Goal: Transaction & Acquisition: Purchase product/service

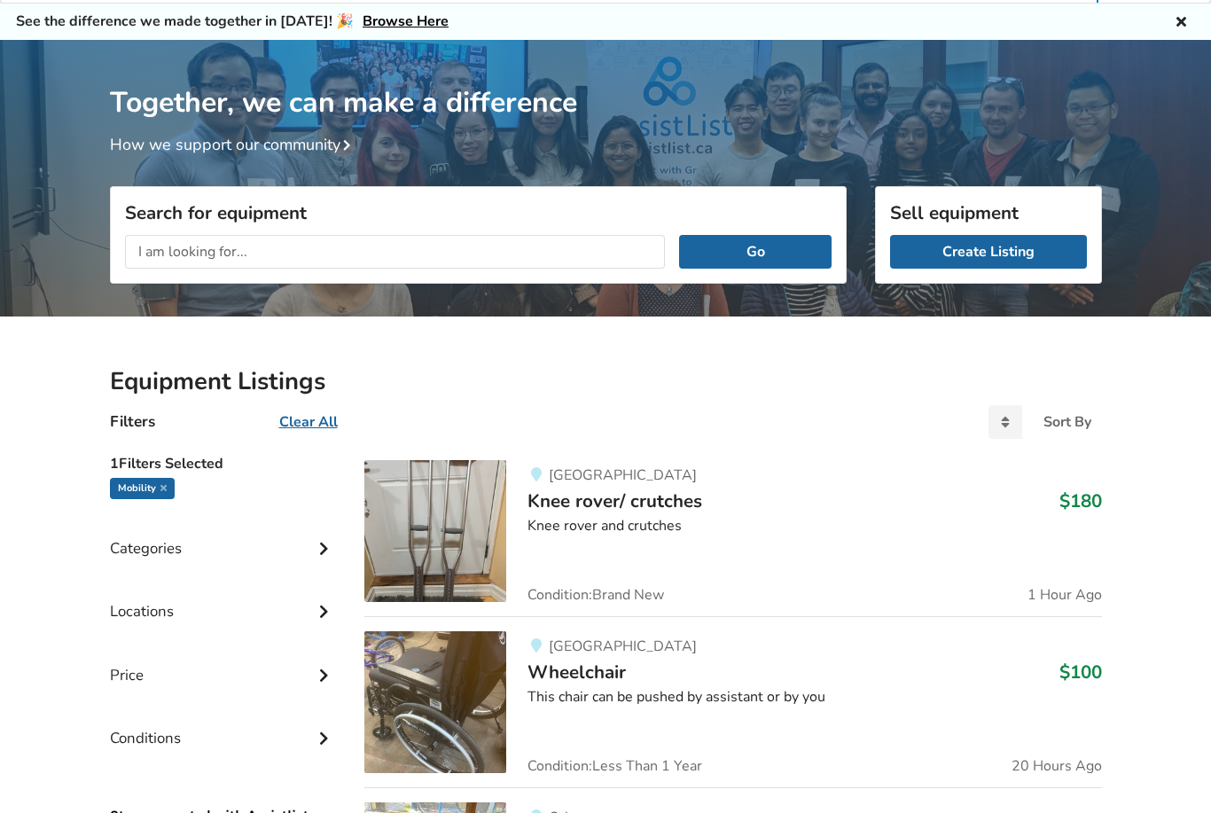
scroll to position [71, 0]
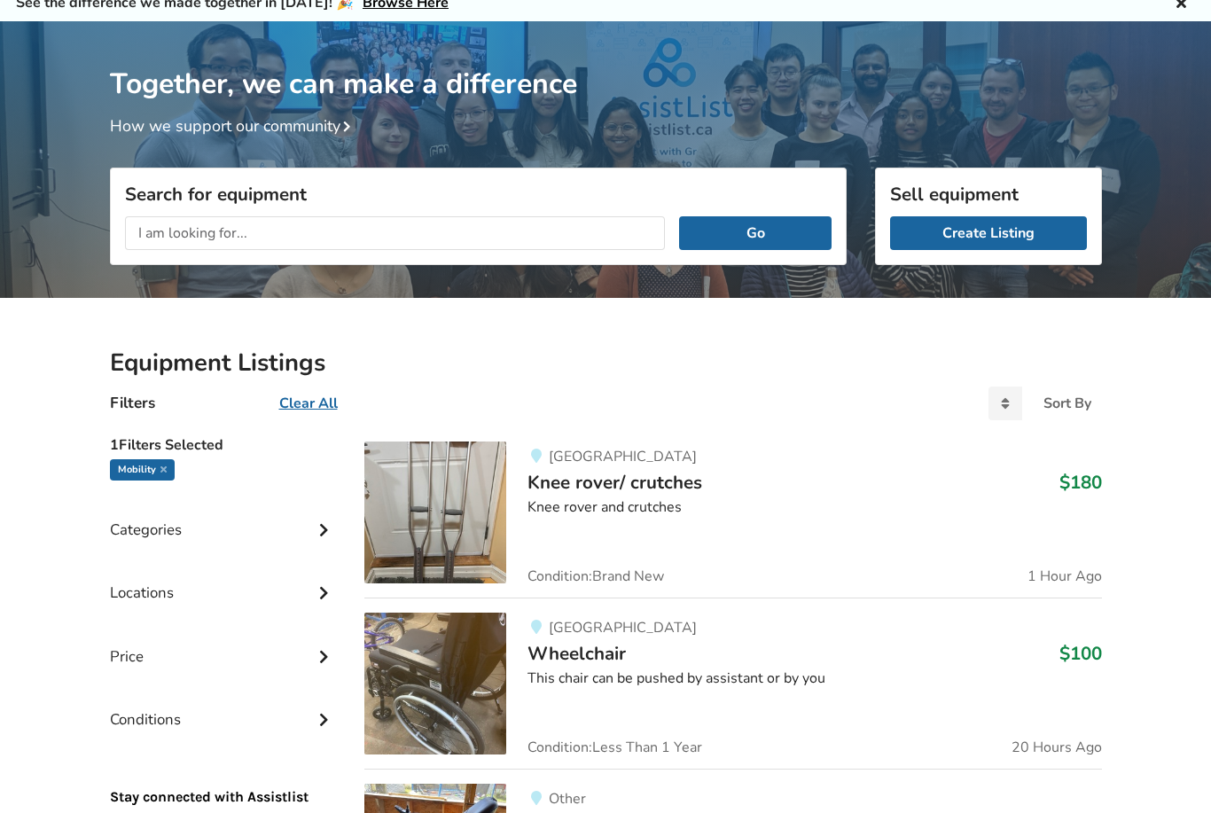
click at [318, 538] on div "Categories" at bounding box center [223, 517] width 227 height 63
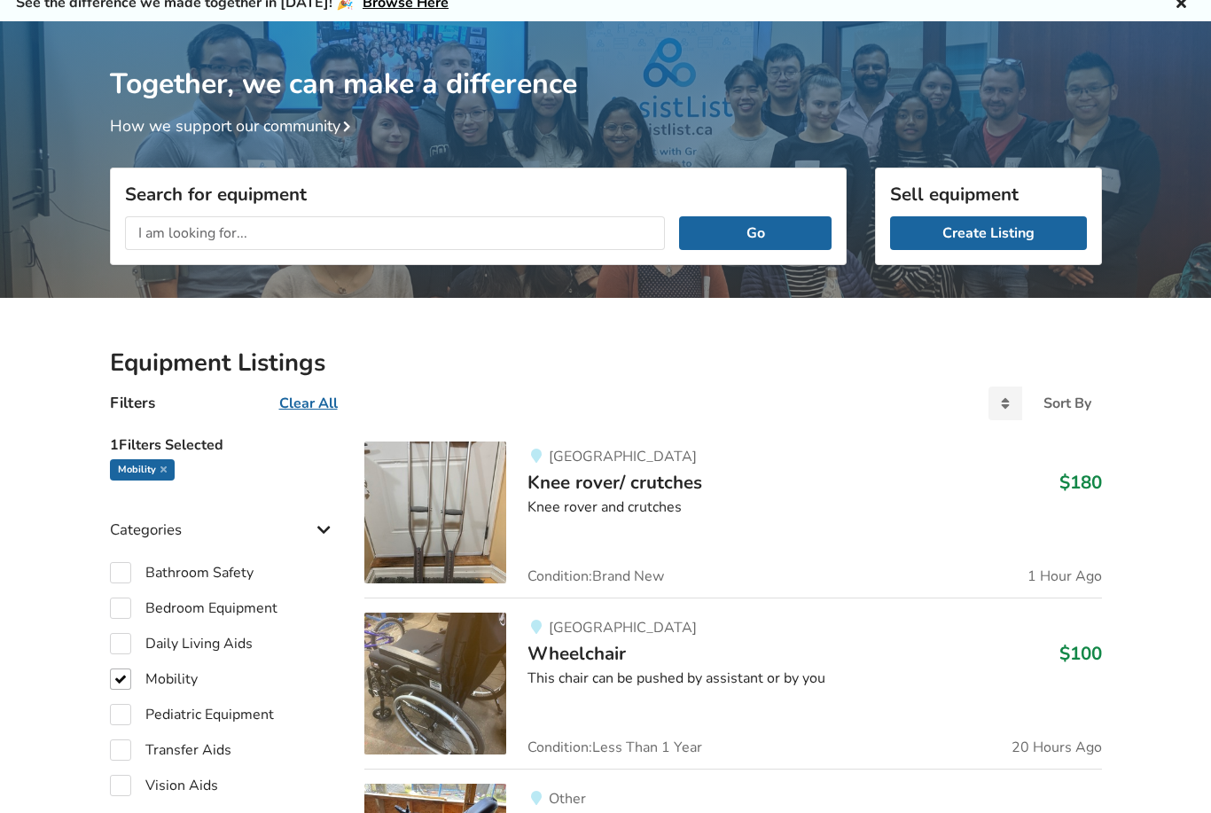
scroll to position [72, 0]
click at [134, 605] on label "Bedroom Equipment" at bounding box center [194, 608] width 168 height 21
checkbox input "true"
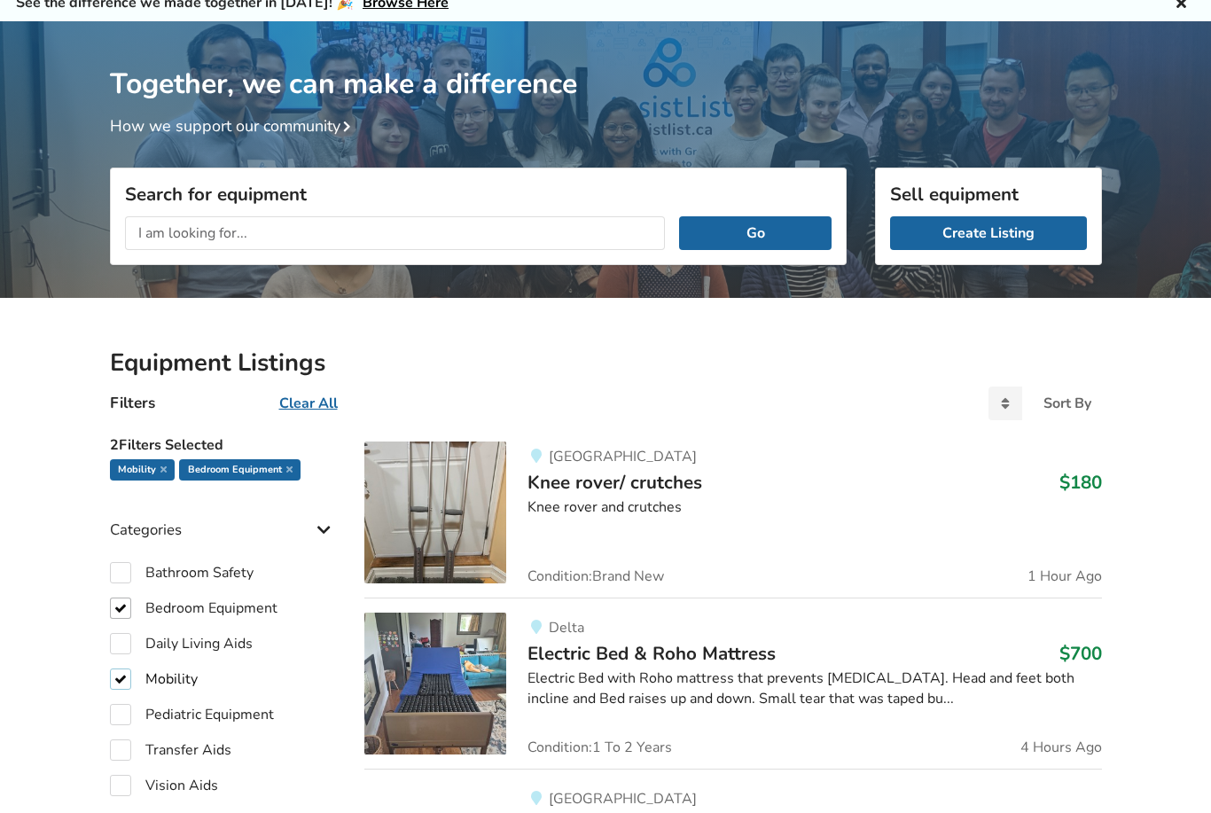
click at [122, 678] on label "Mobility" at bounding box center [154, 679] width 88 height 21
checkbox input "false"
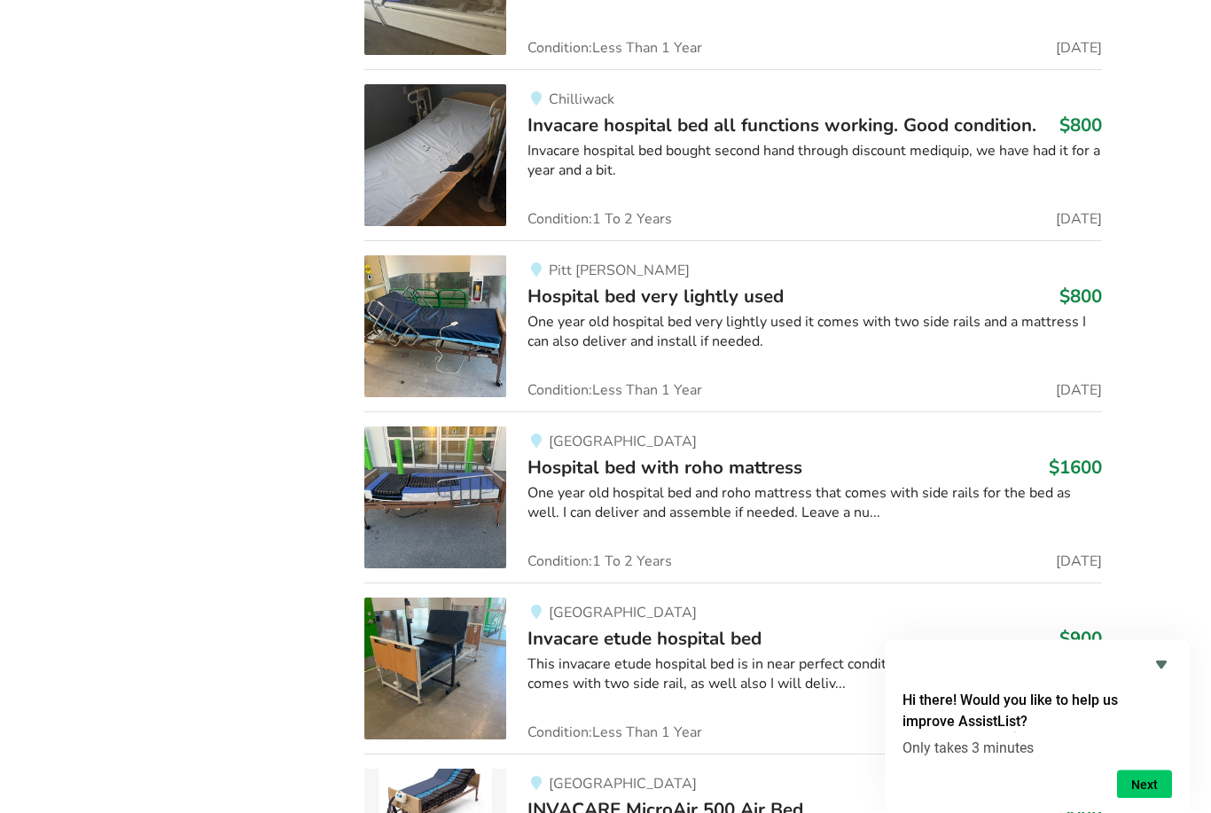
scroll to position [1479, 0]
click at [682, 312] on div "One year old hospital bed very lightly used it comes with two side rails and a …" at bounding box center [815, 332] width 574 height 41
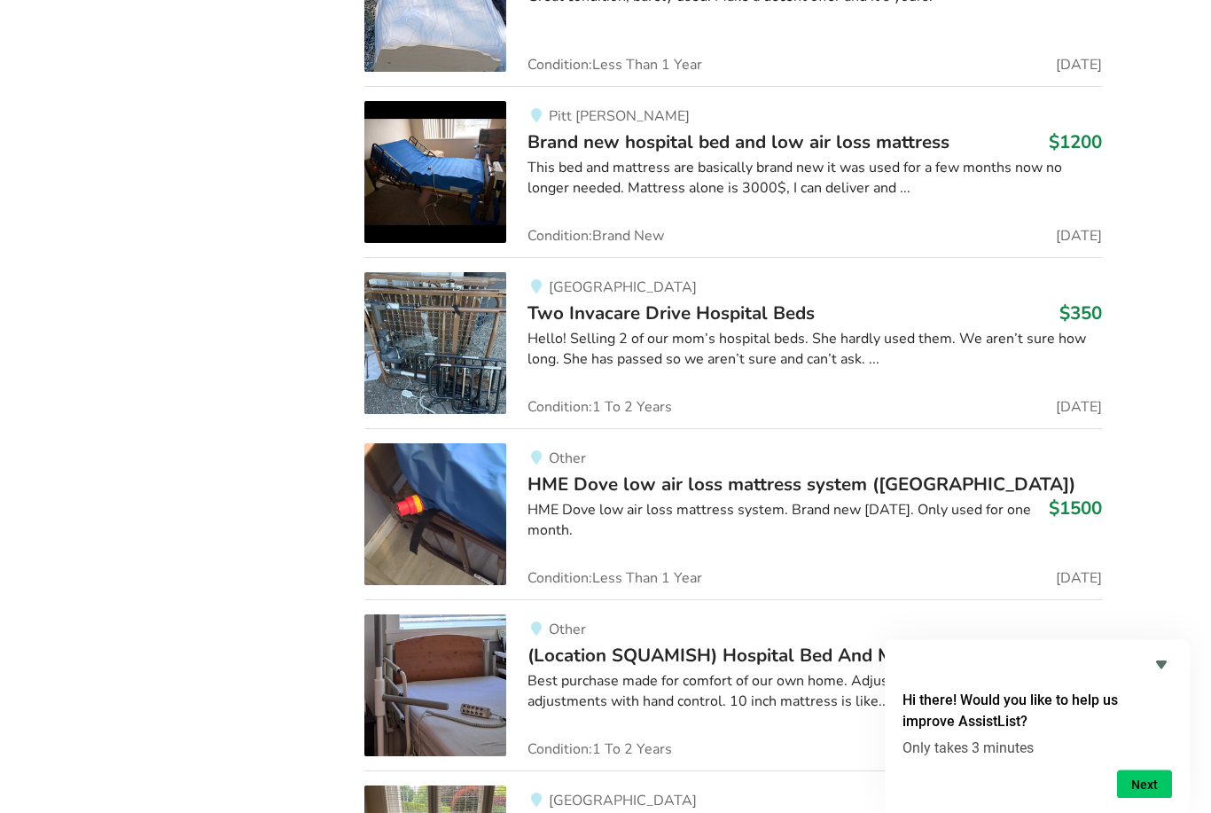
scroll to position [5609, 0]
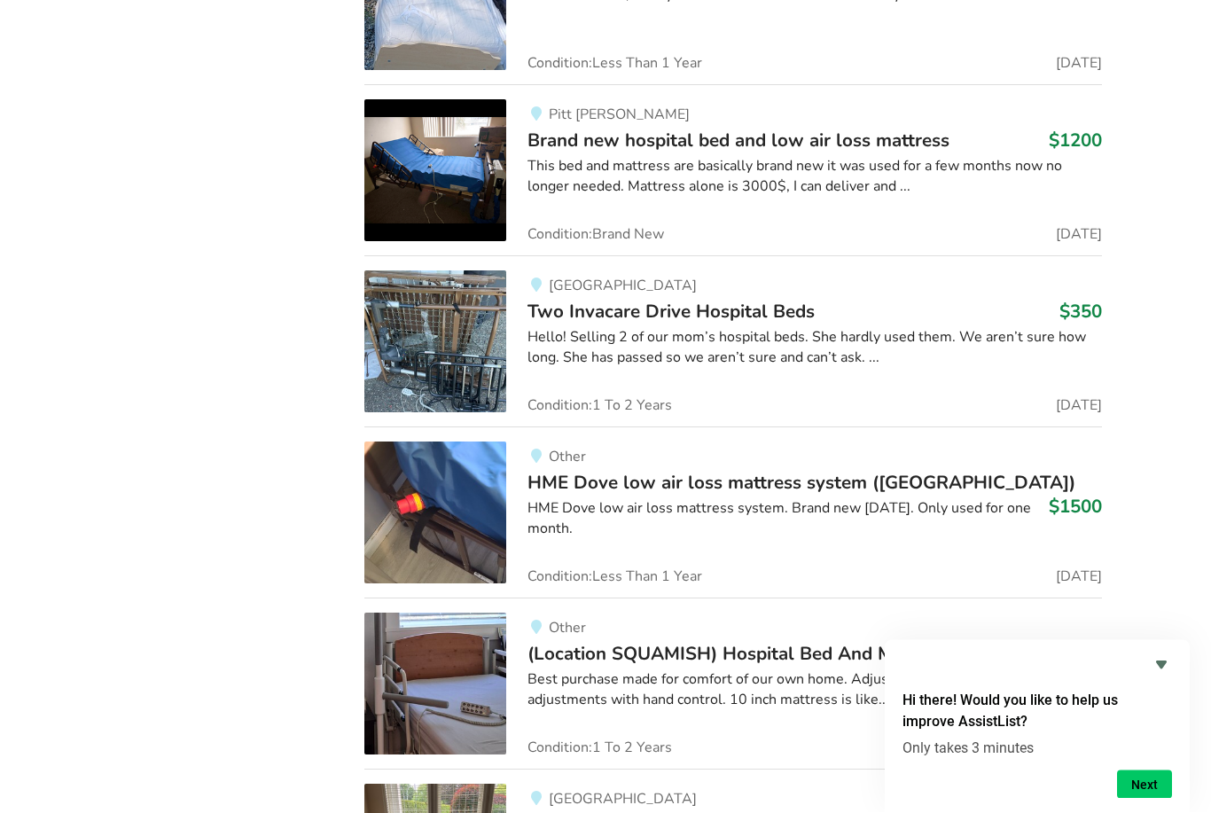
click at [869, 328] on div "Hello! Selling 2 of our mom’s hospital beds. She hardly used them. We aren’t su…" at bounding box center [815, 348] width 574 height 41
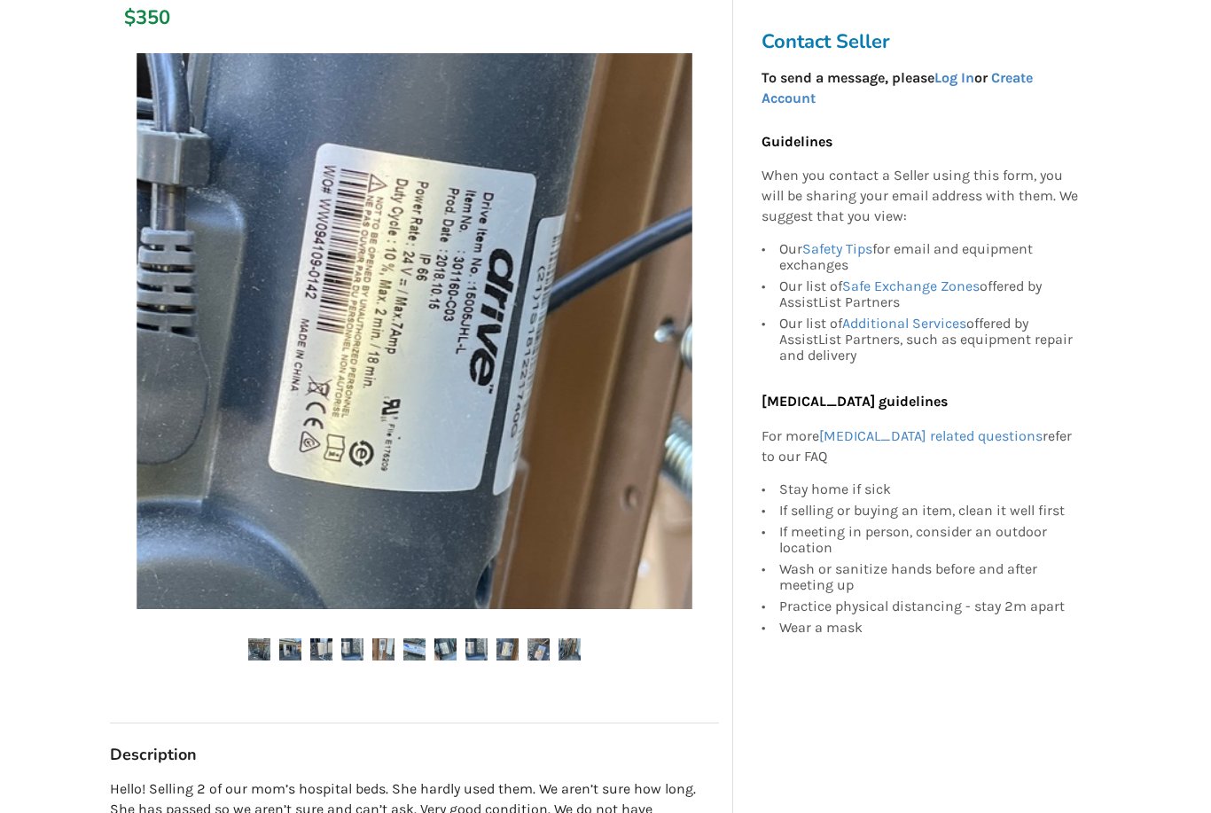
scroll to position [304, 0]
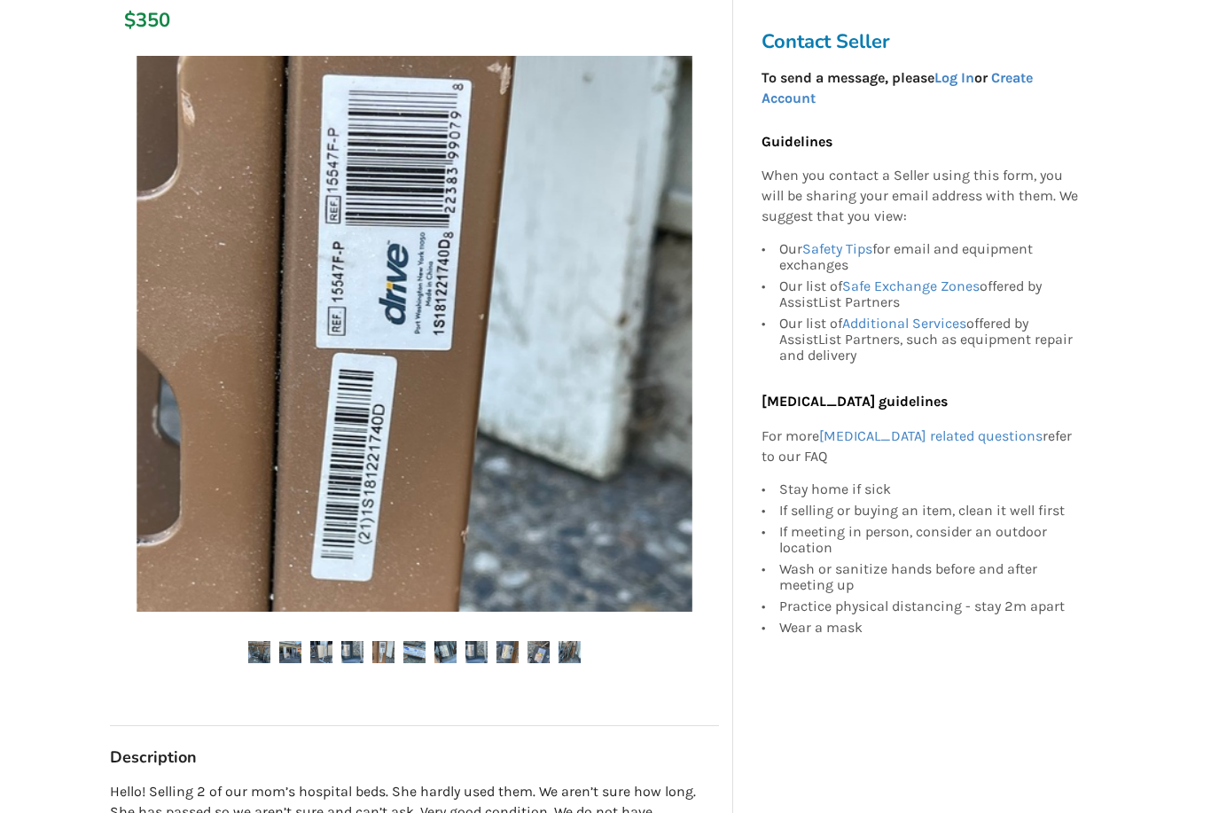
click at [257, 290] on img at bounding box center [415, 334] width 556 height 556
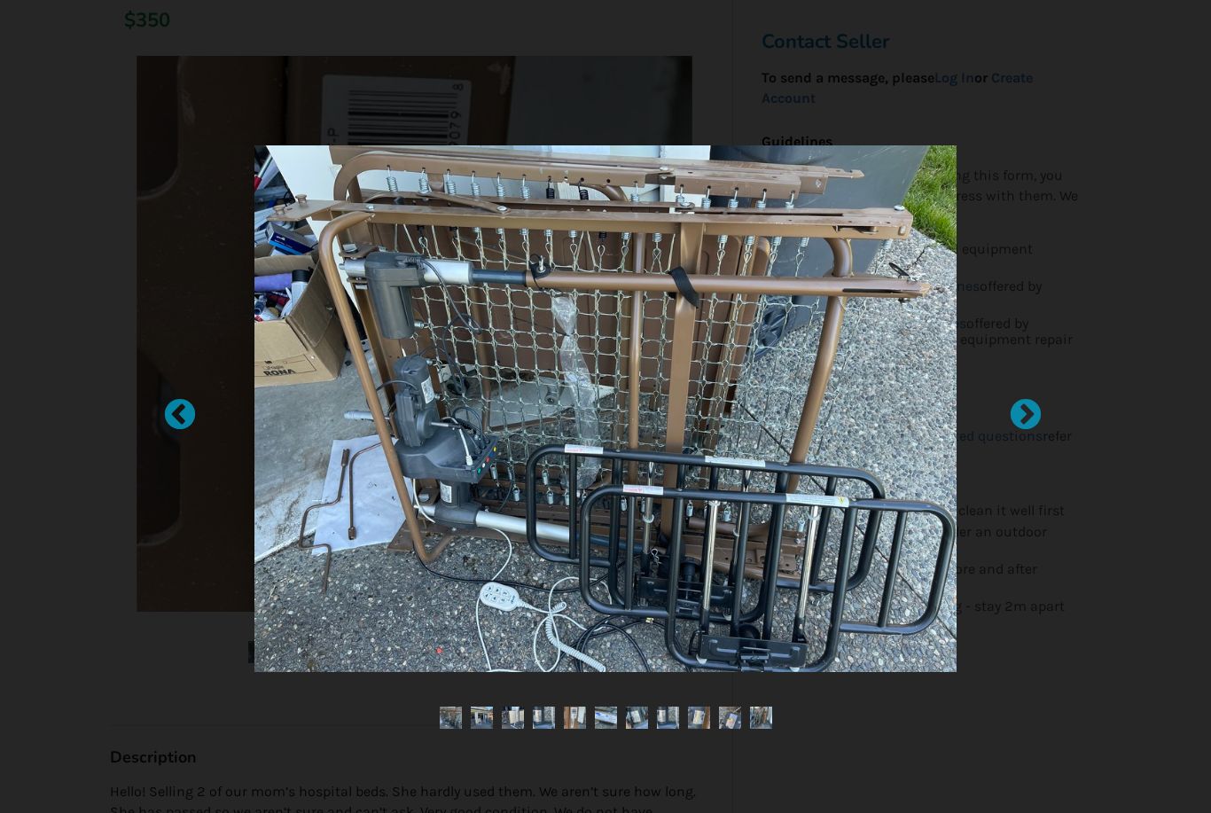
click at [1026, 411] on div at bounding box center [1017, 407] width 18 height 18
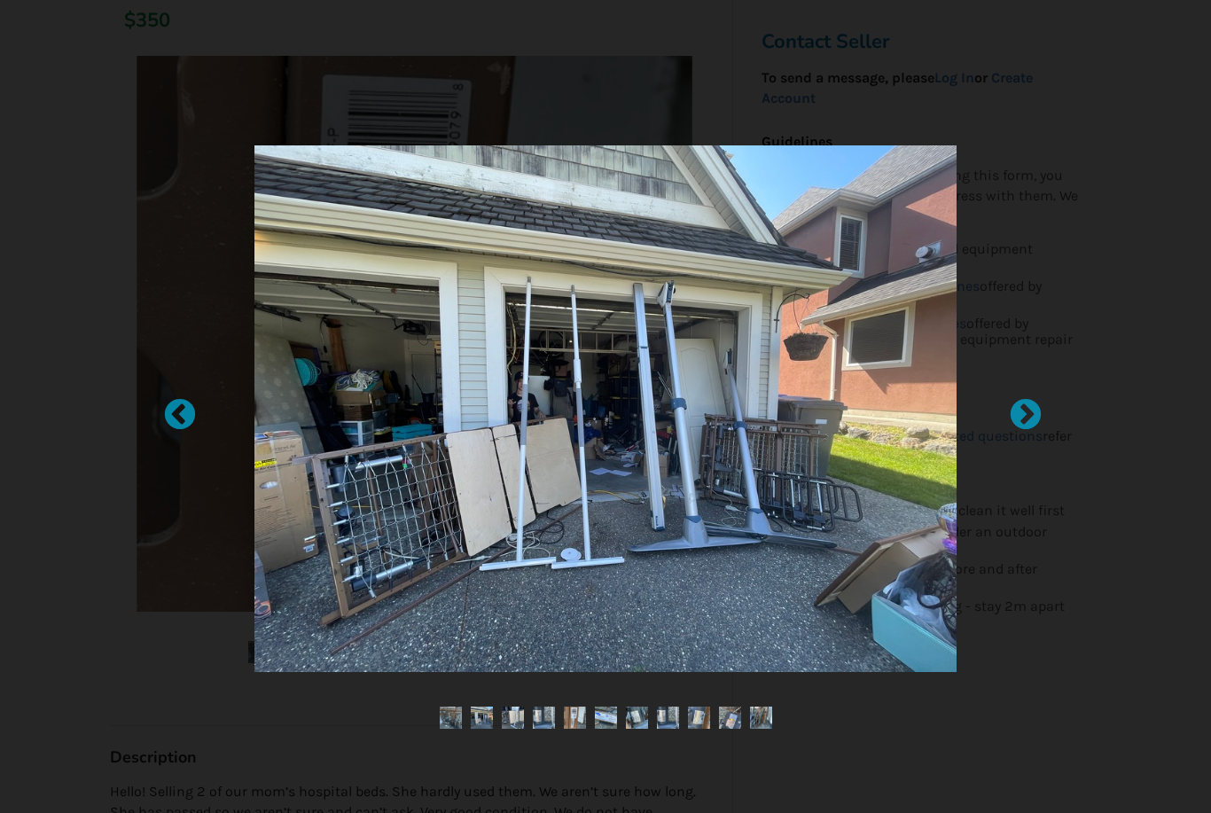
click at [1023, 416] on div at bounding box center [1017, 407] width 18 height 18
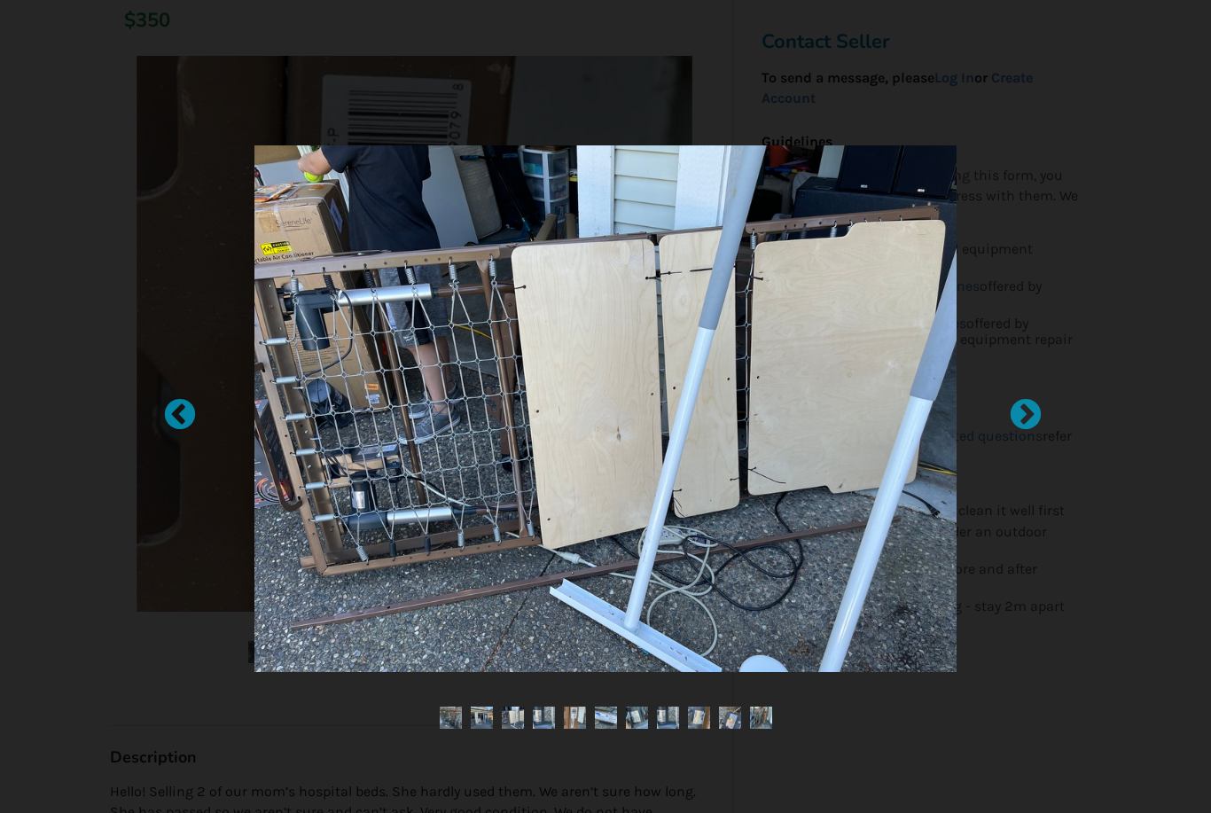
click at [1023, 416] on div at bounding box center [1017, 407] width 18 height 18
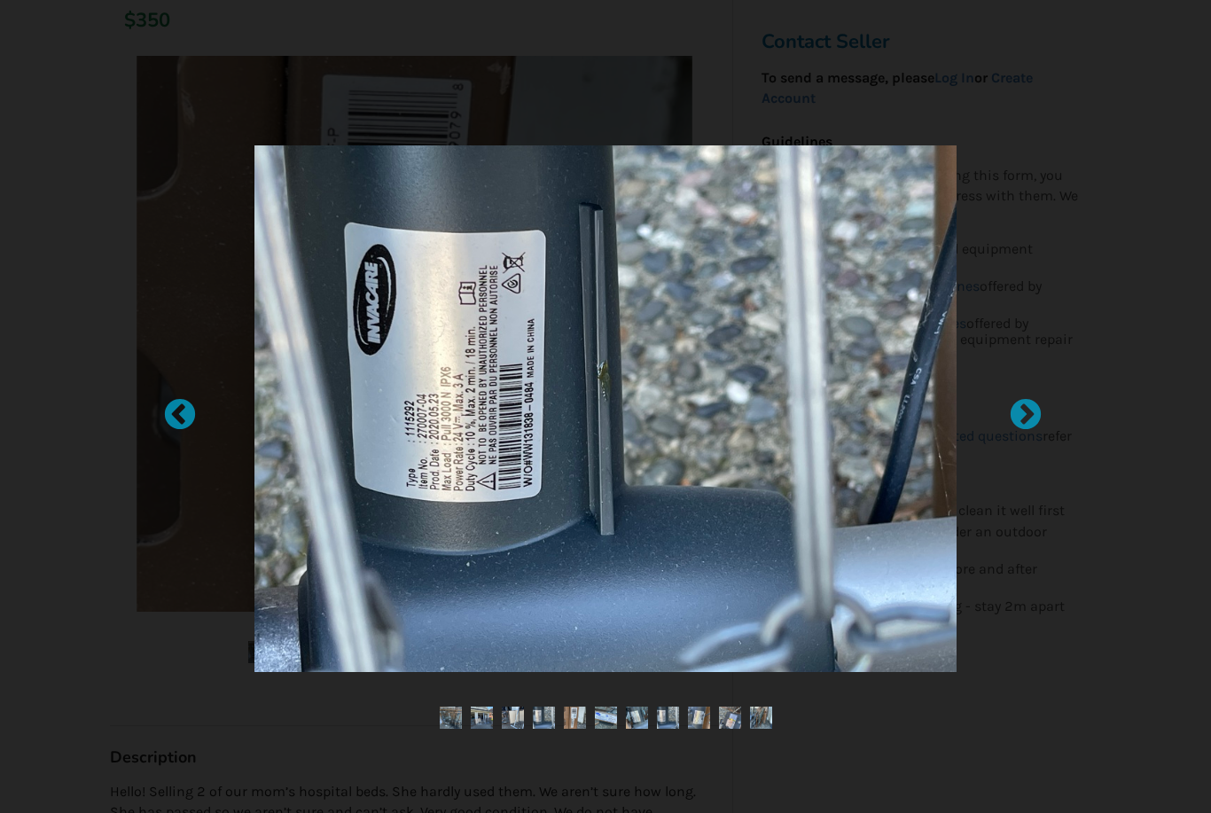
click at [1024, 416] on div at bounding box center [1017, 407] width 18 height 18
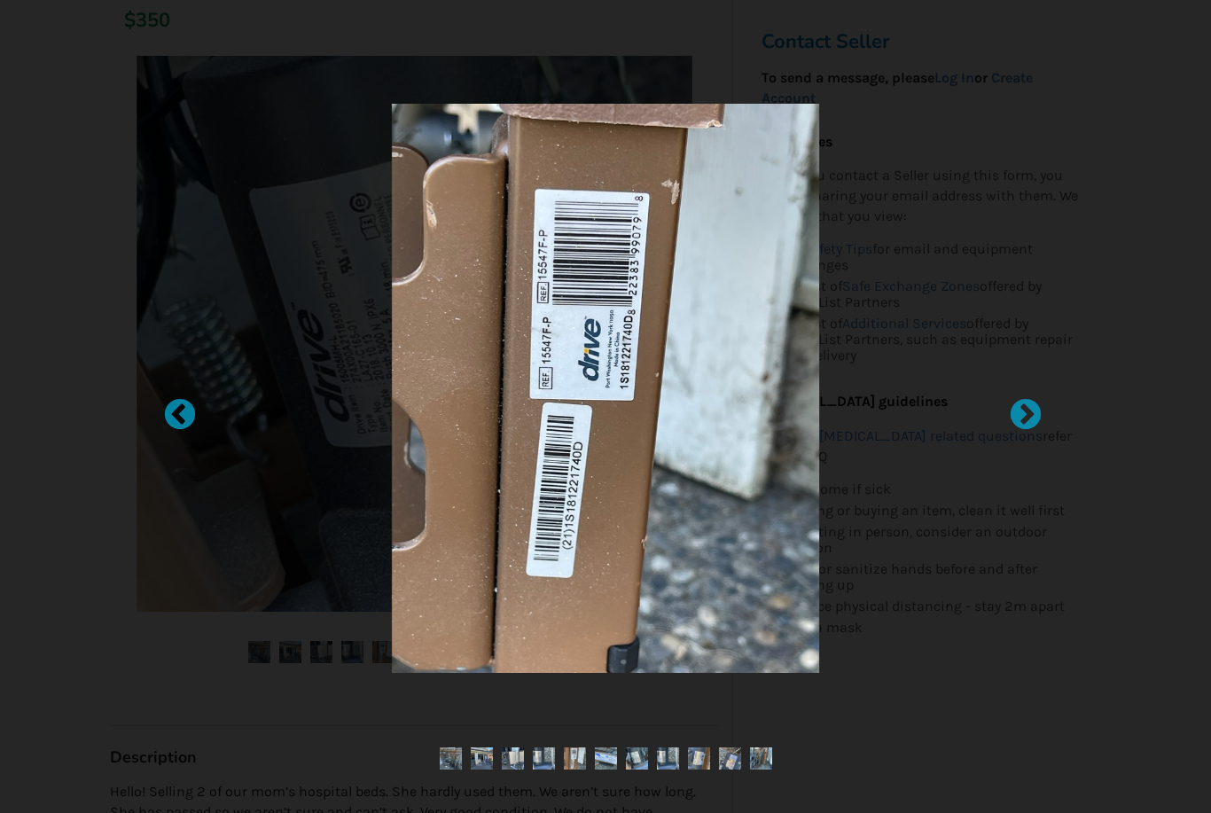
scroll to position [0, 0]
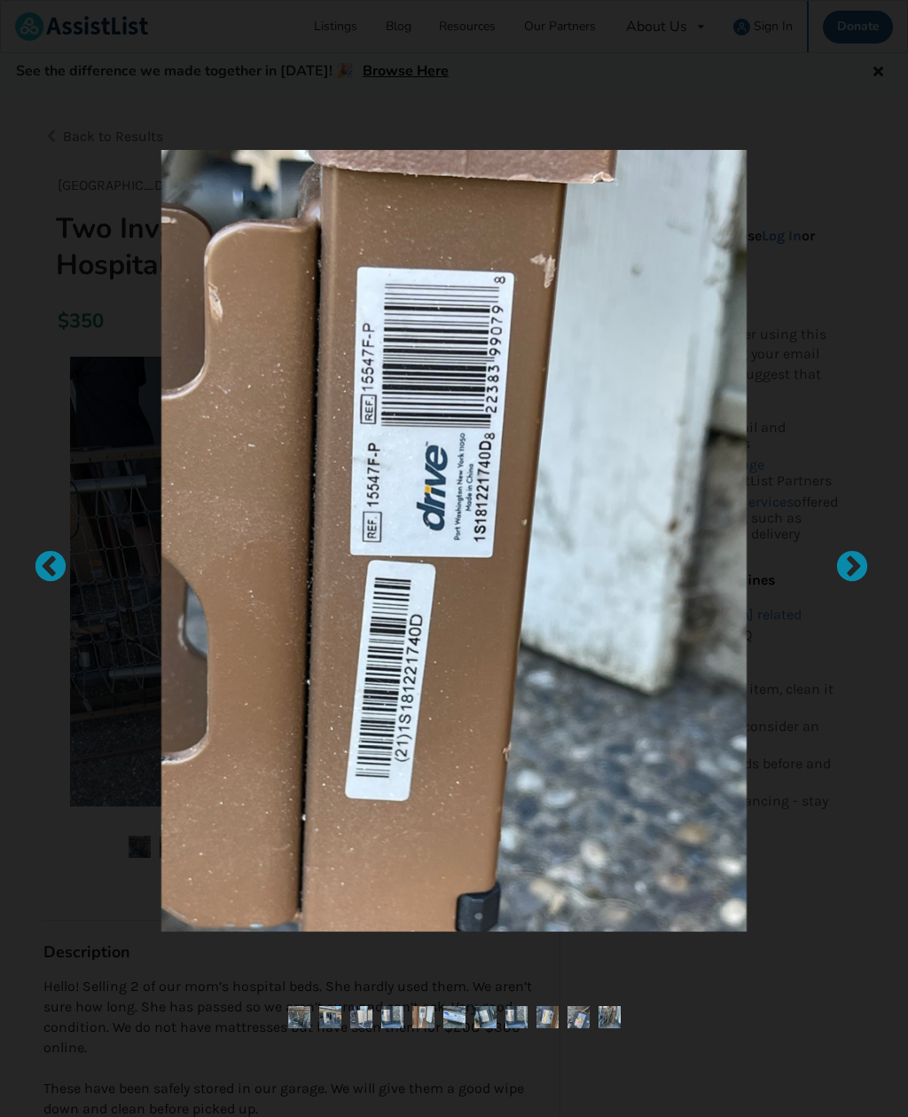
click at [438, 494] on img at bounding box center [454, 540] width 586 height 781
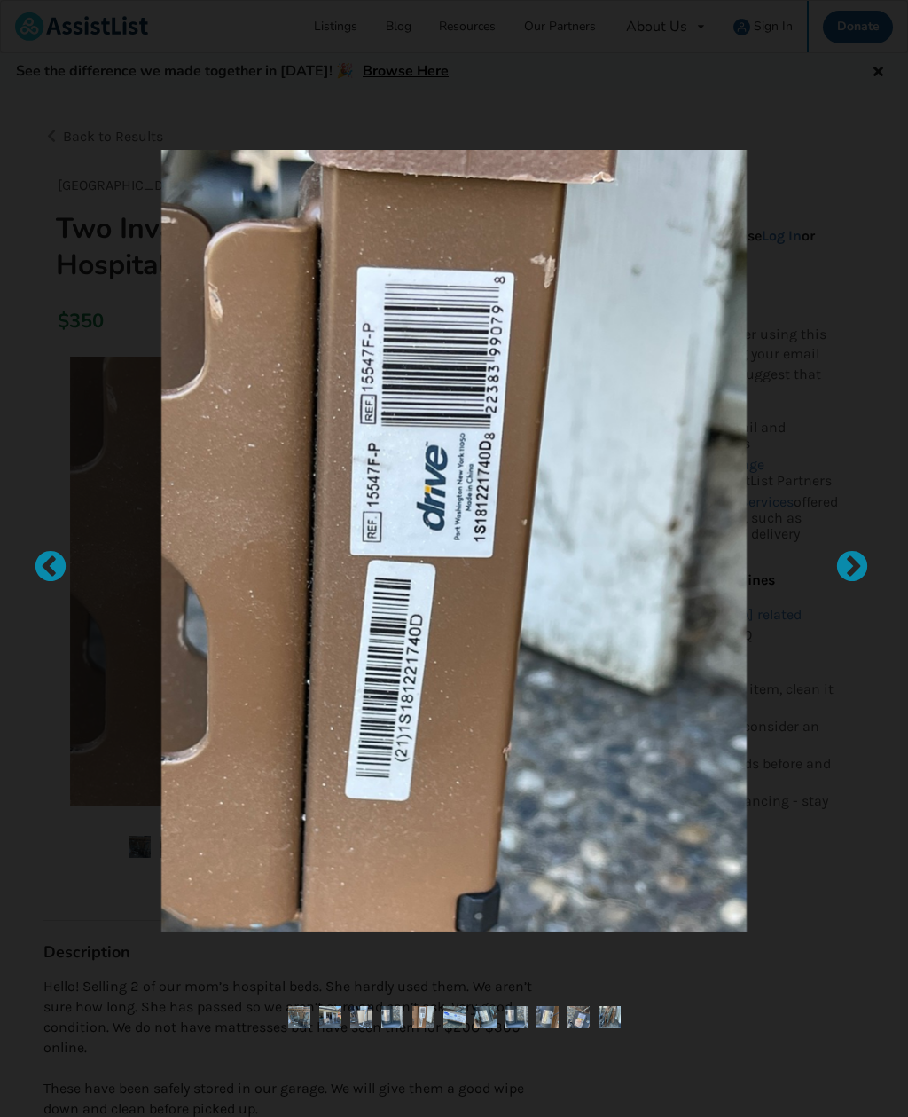
click at [844, 566] on div at bounding box center [844, 559] width 18 height 18
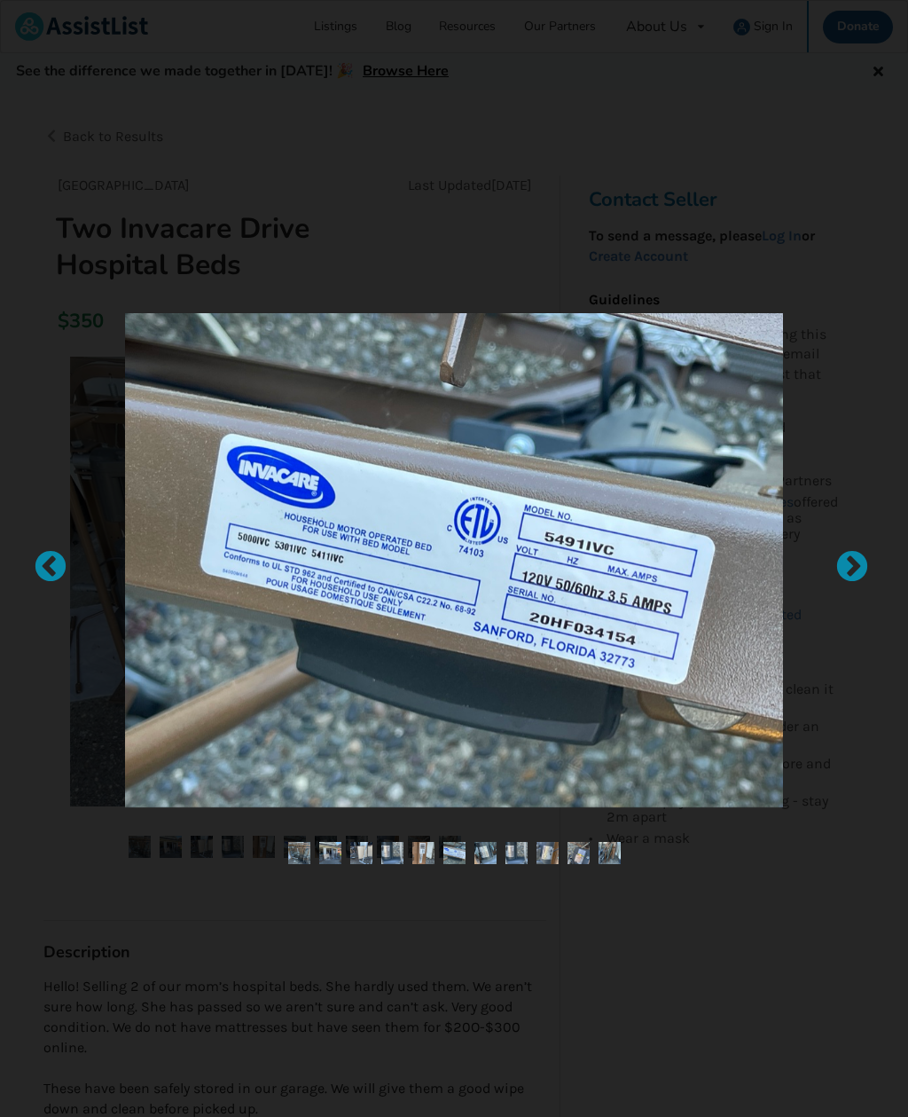
click at [847, 568] on div at bounding box center [844, 559] width 18 height 18
click at [844, 557] on div at bounding box center [844, 559] width 18 height 18
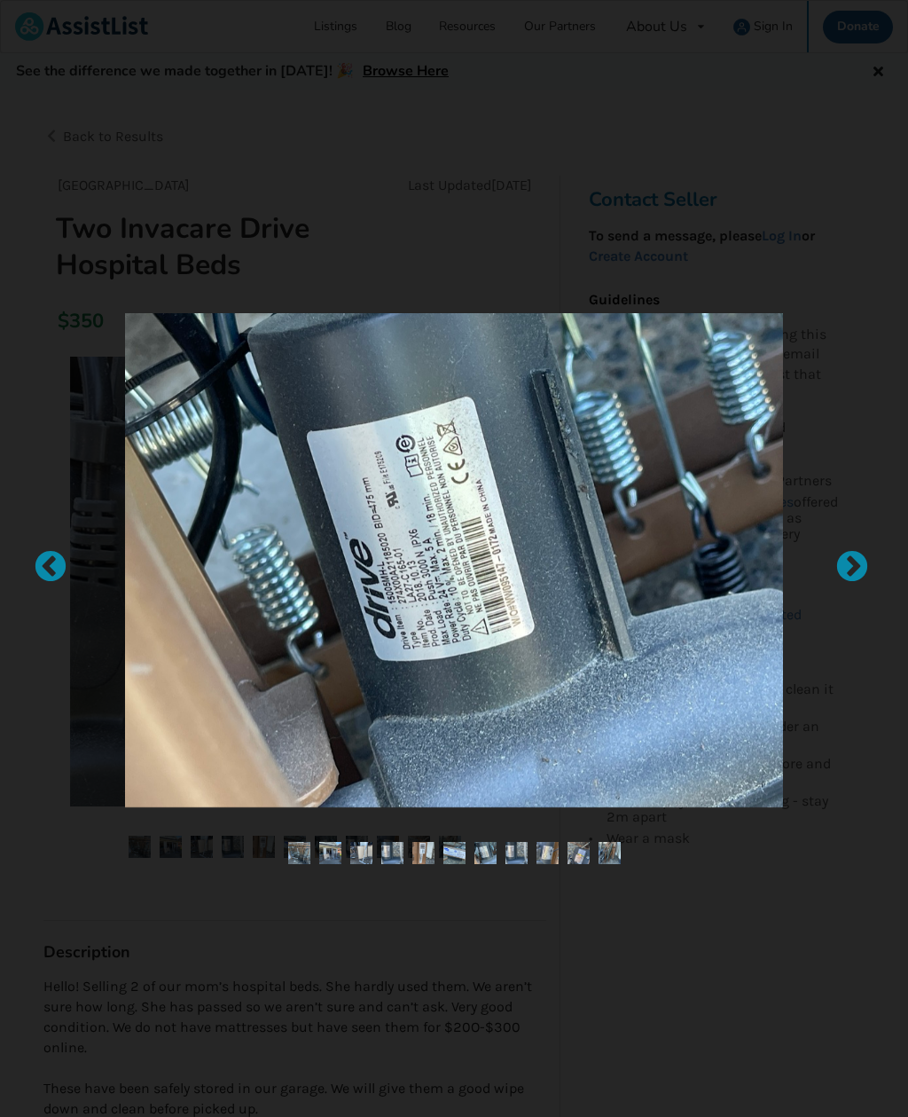
click at [852, 565] on div at bounding box center [844, 559] width 18 height 18
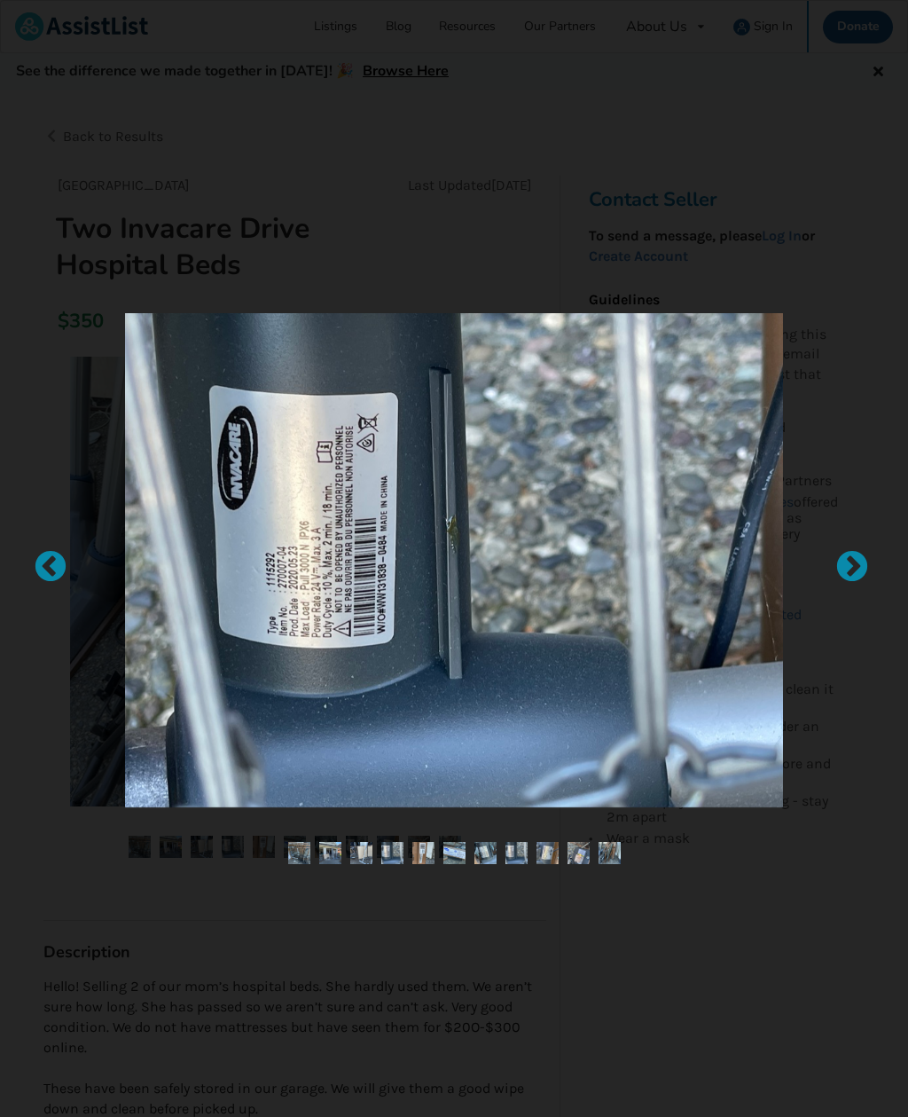
click at [852, 565] on div at bounding box center [844, 559] width 18 height 18
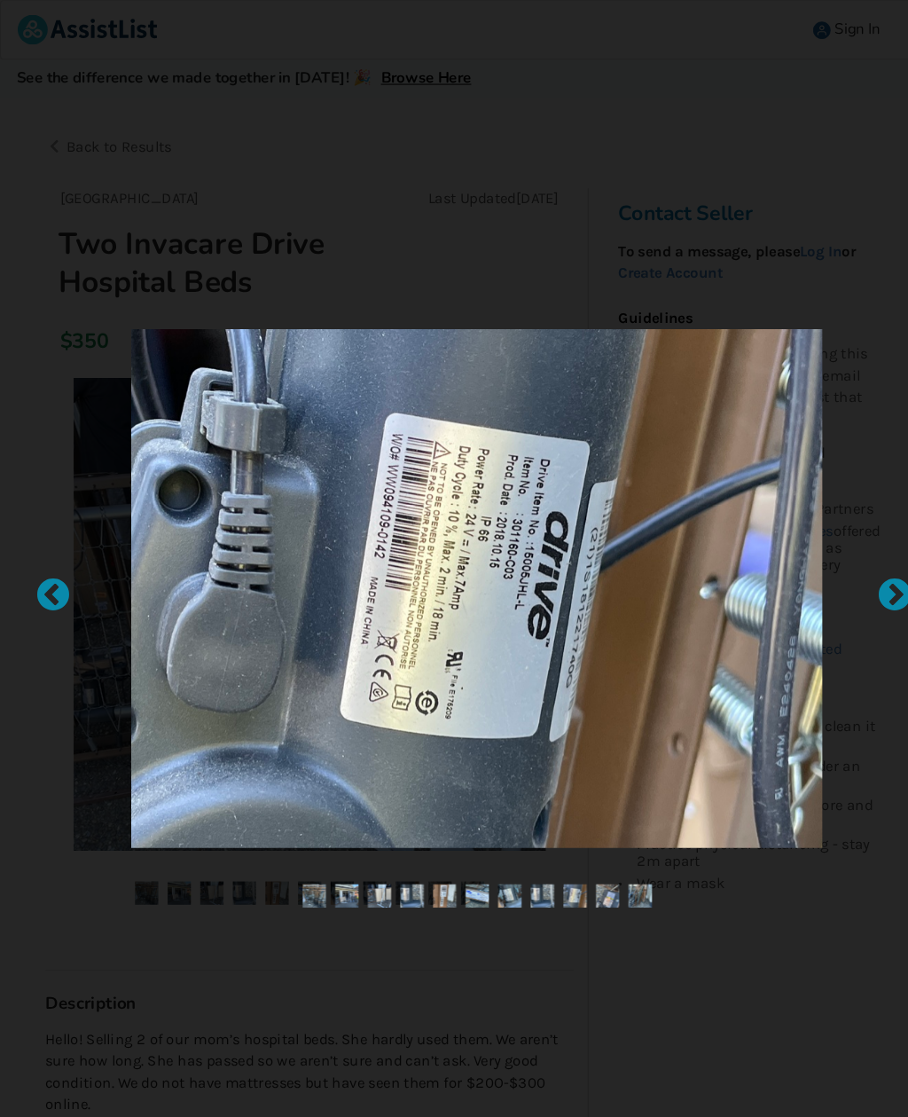
click at [852, 568] on div at bounding box center [844, 559] width 18 height 18
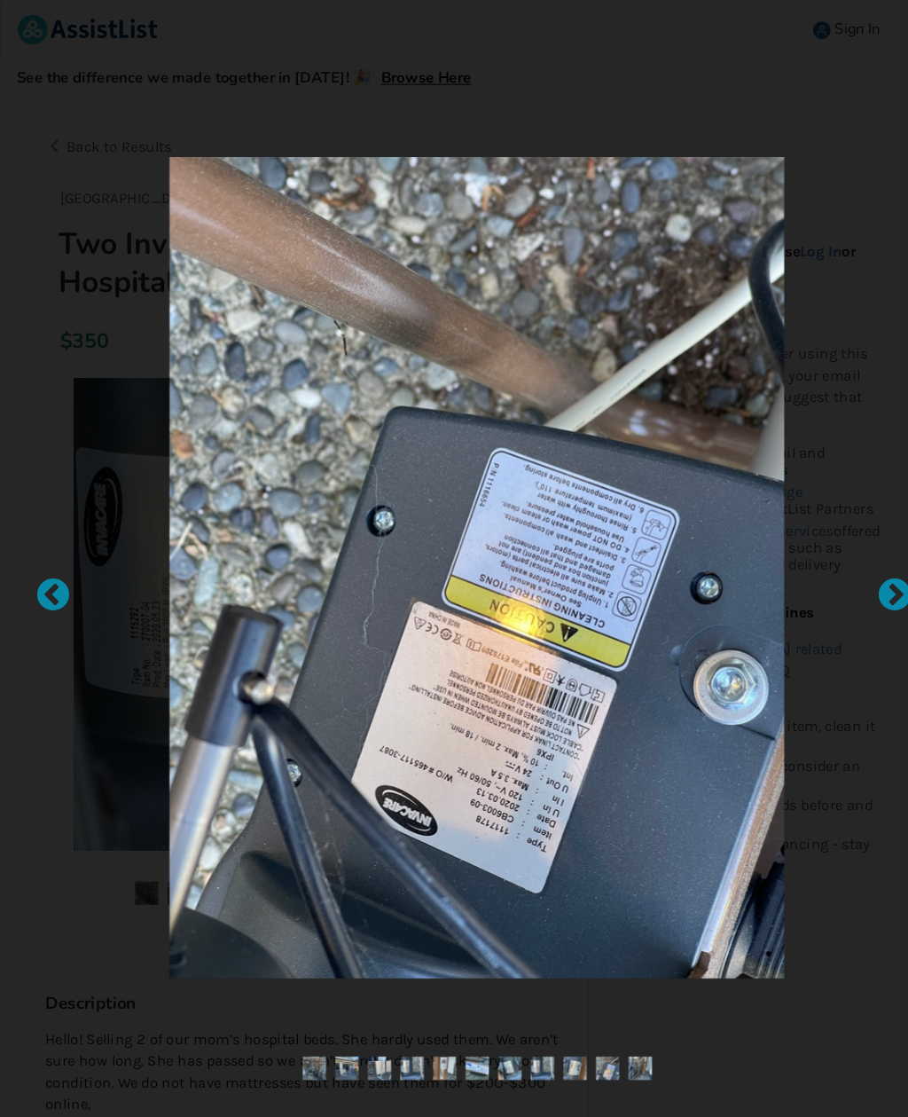
click at [851, 568] on div at bounding box center [844, 559] width 18 height 18
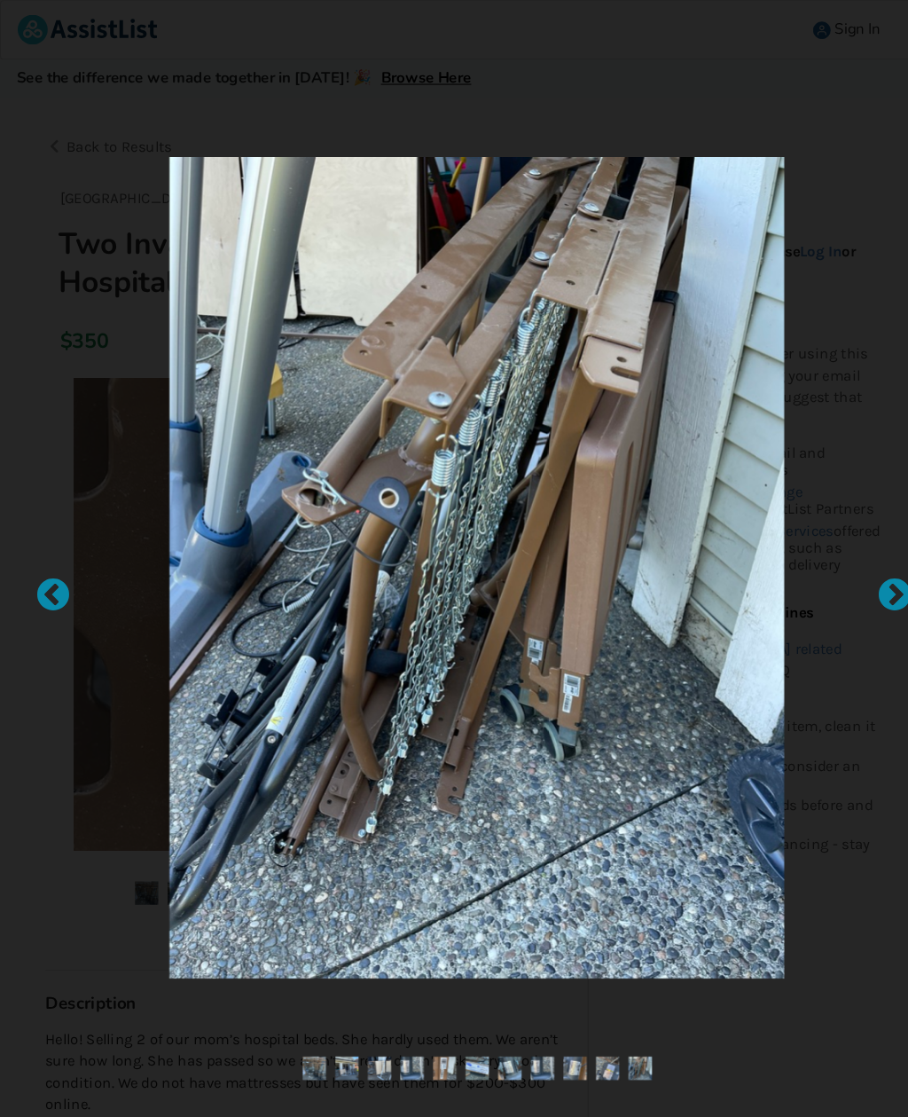
click at [852, 568] on div at bounding box center [844, 559] width 18 height 18
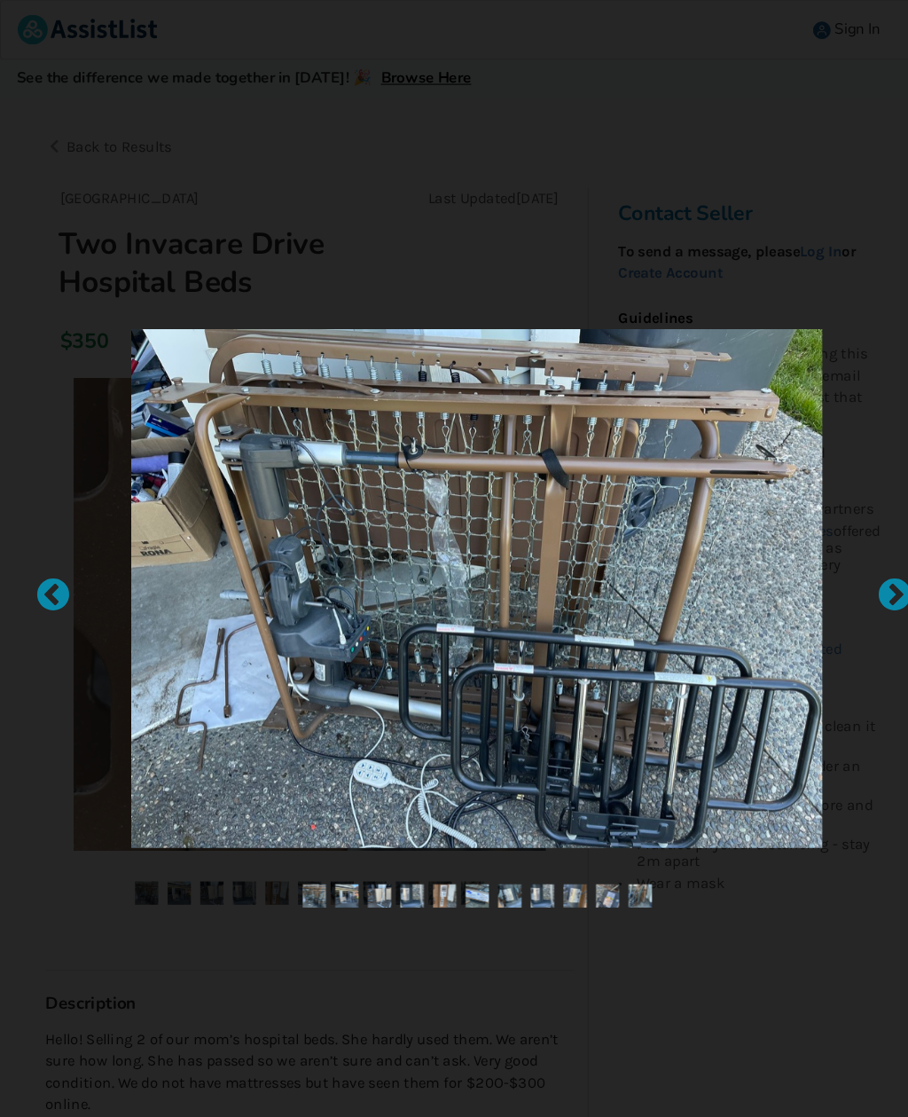
click at [852, 568] on div at bounding box center [844, 559] width 18 height 18
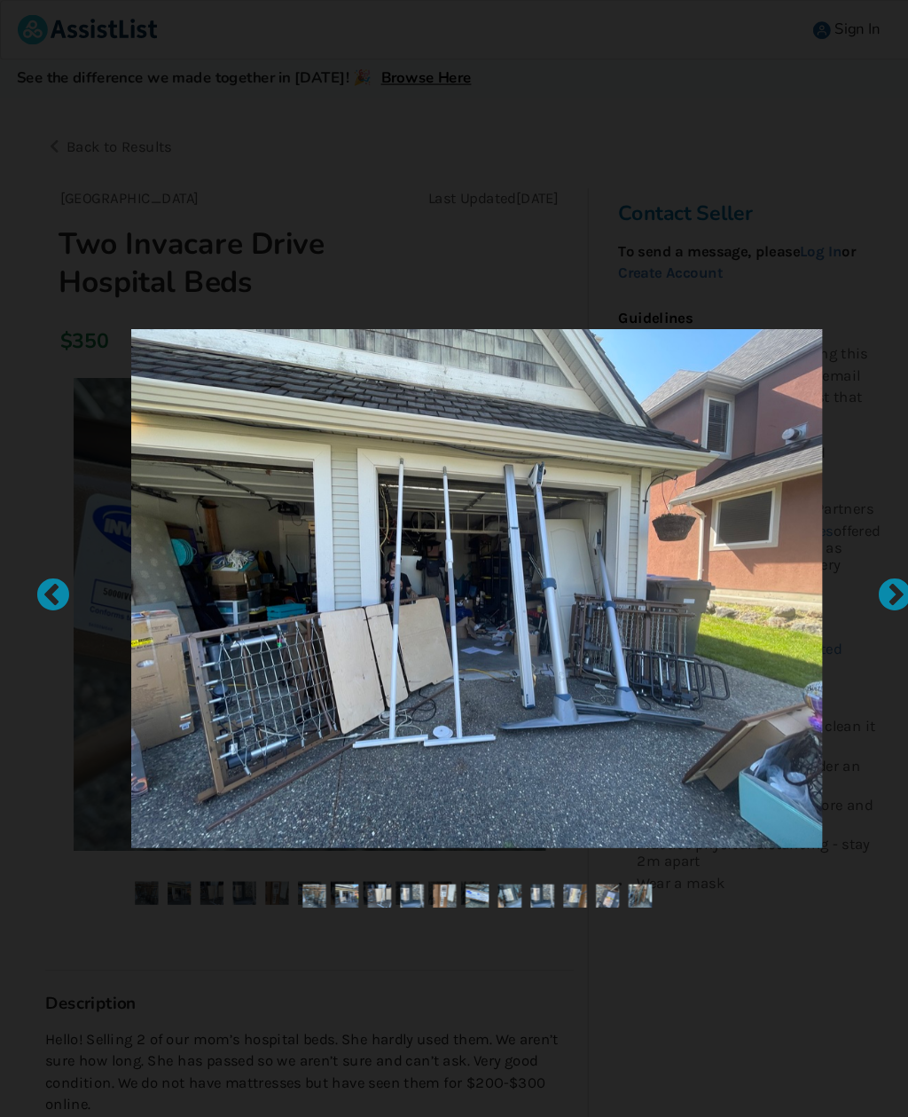
click at [847, 568] on div at bounding box center [844, 559] width 18 height 18
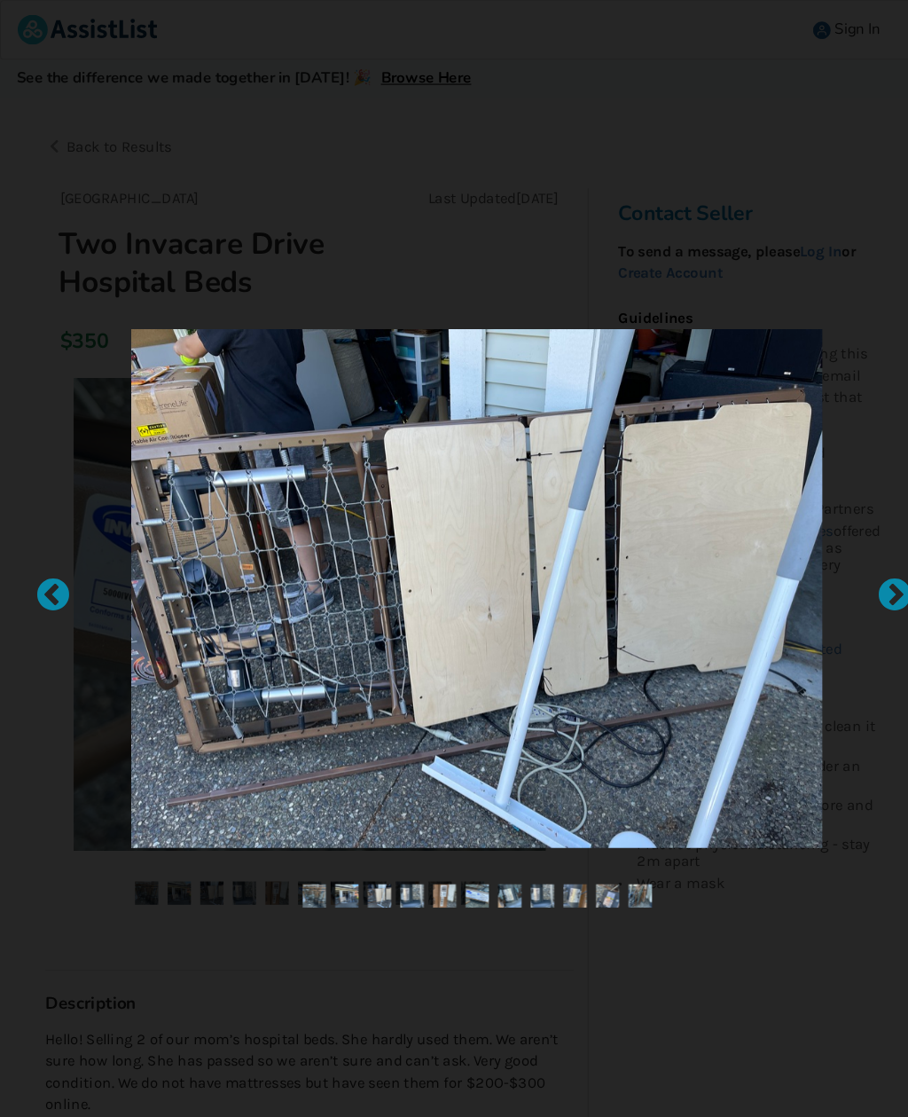
click at [851, 568] on div at bounding box center [844, 559] width 18 height 18
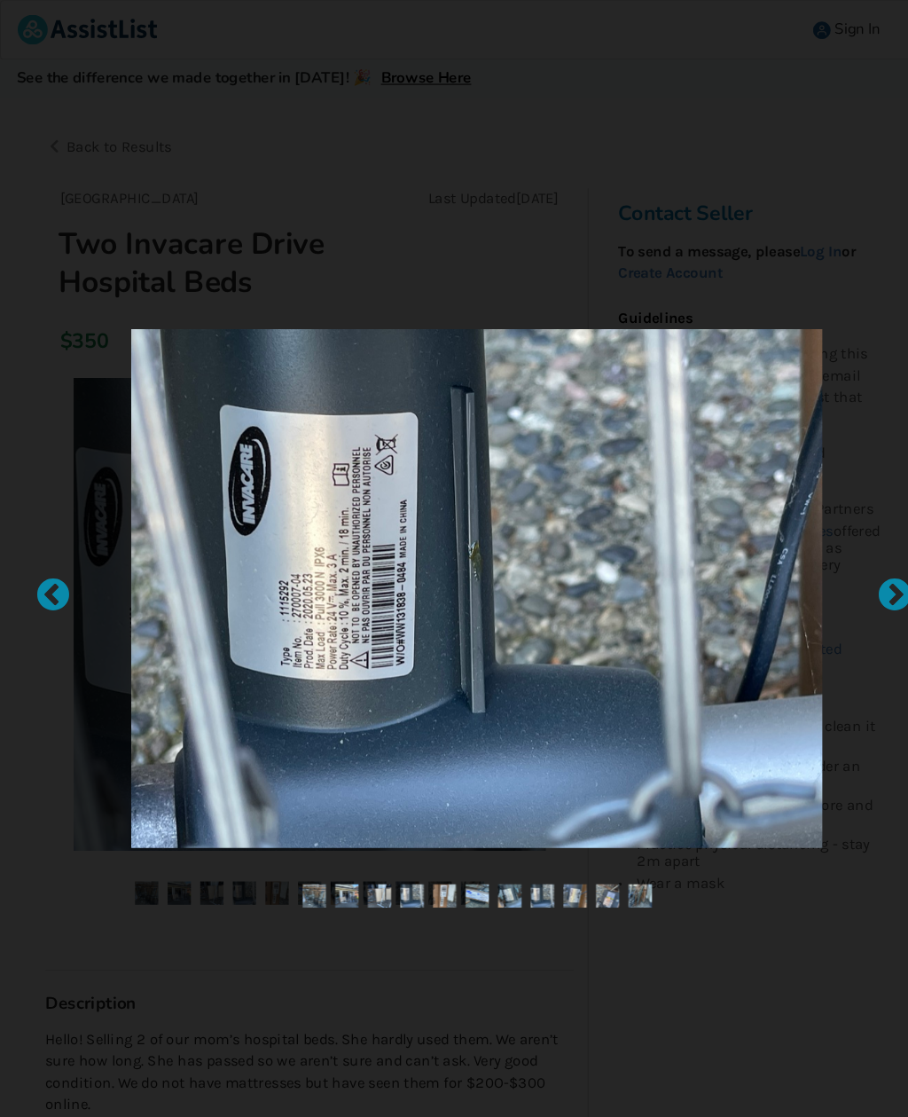
click at [852, 565] on div at bounding box center [844, 559] width 18 height 18
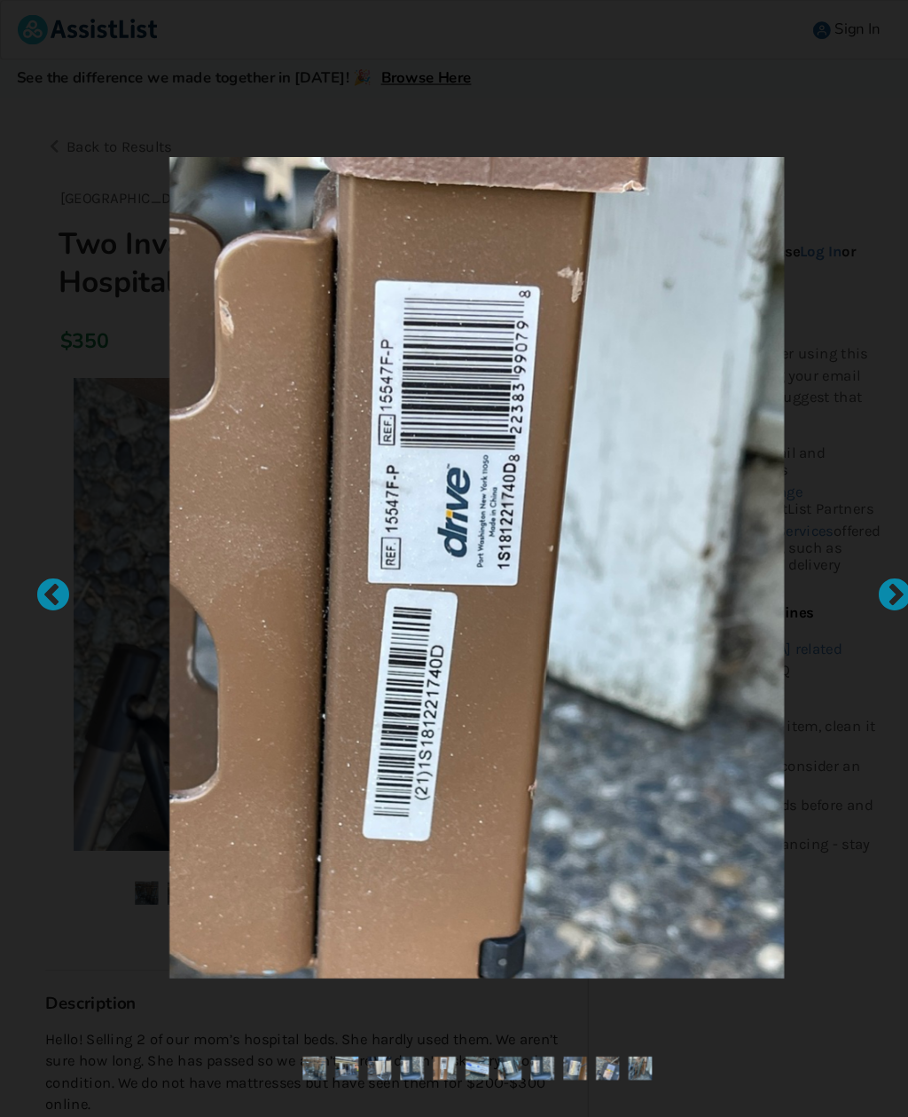
click at [852, 565] on div at bounding box center [844, 559] width 18 height 18
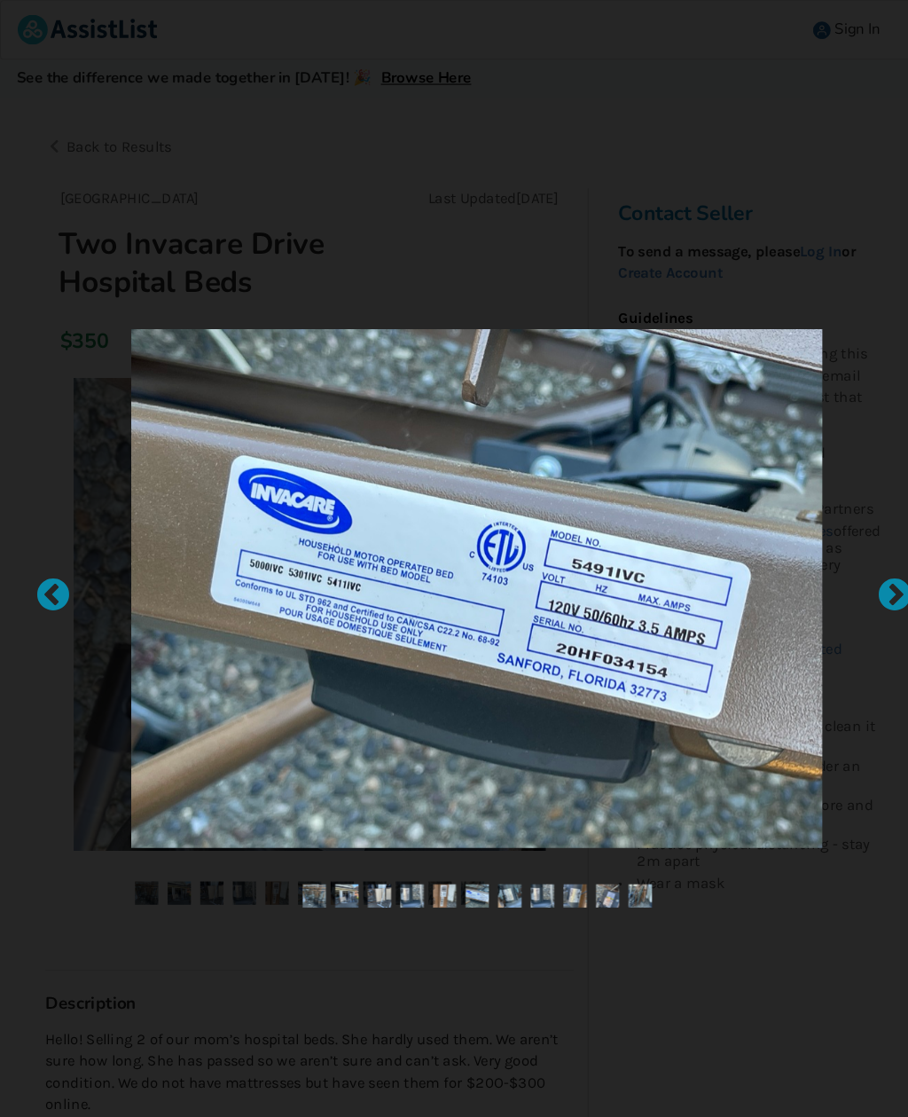
click at [852, 568] on div at bounding box center [844, 559] width 18 height 18
